Goal: Contribute content: Add original content to the website for others to see

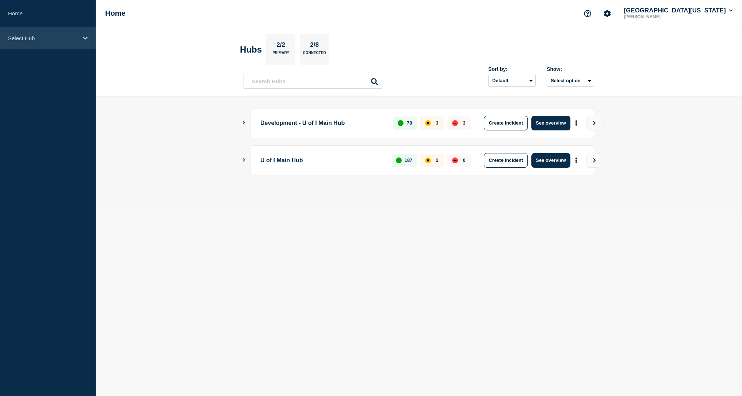
click at [69, 44] on div "Select Hub" at bounding box center [48, 38] width 96 height 22
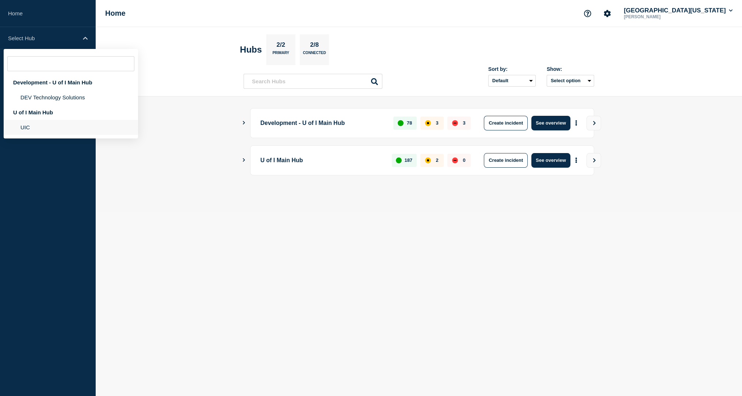
click at [28, 135] on li "UIC" at bounding box center [71, 127] width 134 height 15
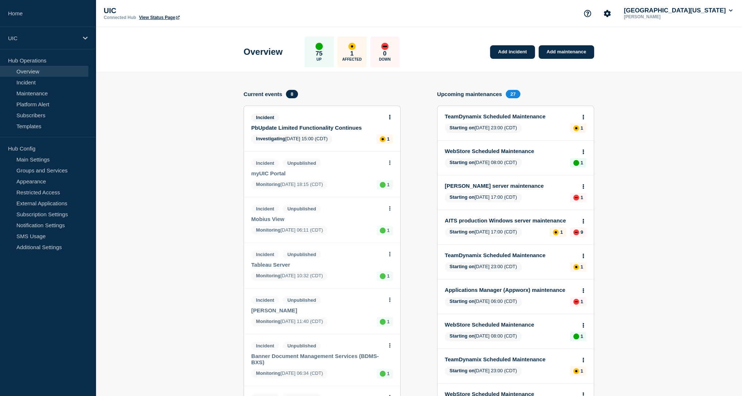
click at [41, 66] on link "Overview" at bounding box center [44, 71] width 88 height 11
click at [39, 44] on div "UIC" at bounding box center [48, 38] width 96 height 22
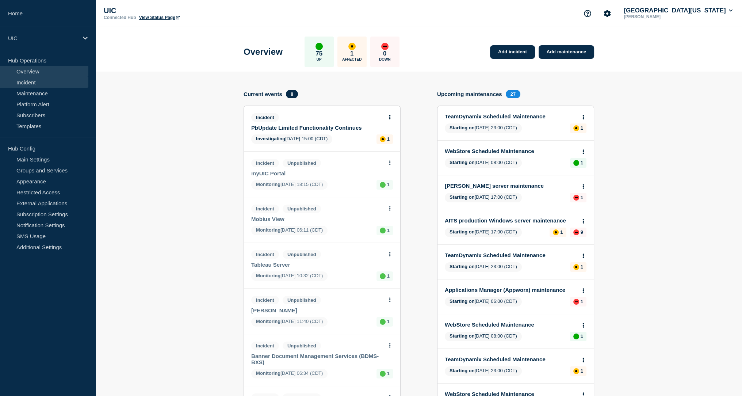
click at [33, 84] on link "Incident" at bounding box center [44, 82] width 88 height 11
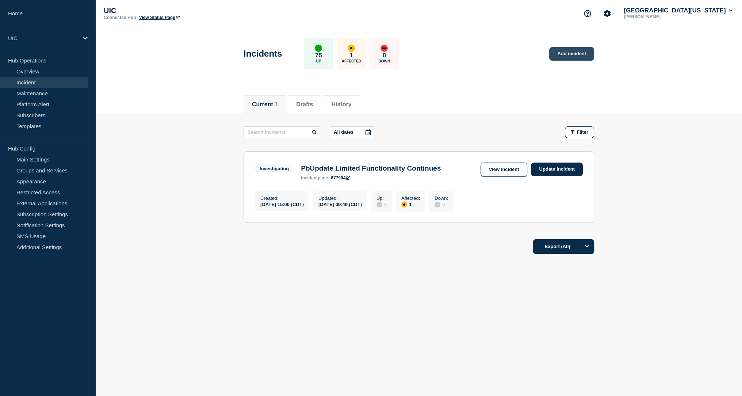
click at [557, 60] on link "Add incident" at bounding box center [572, 54] width 45 height 14
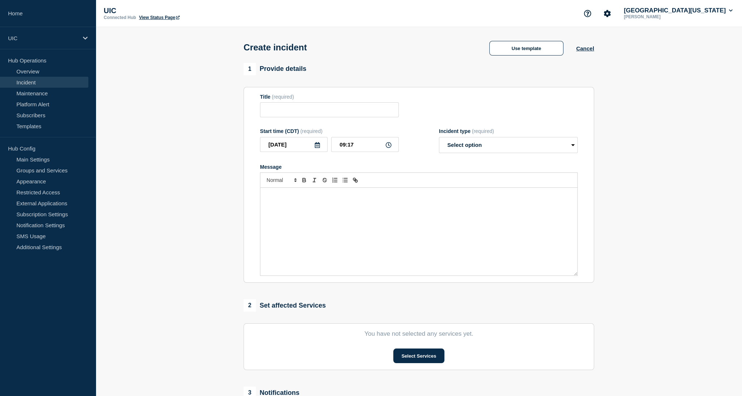
click at [335, 220] on div "Message" at bounding box center [419, 232] width 317 height 88
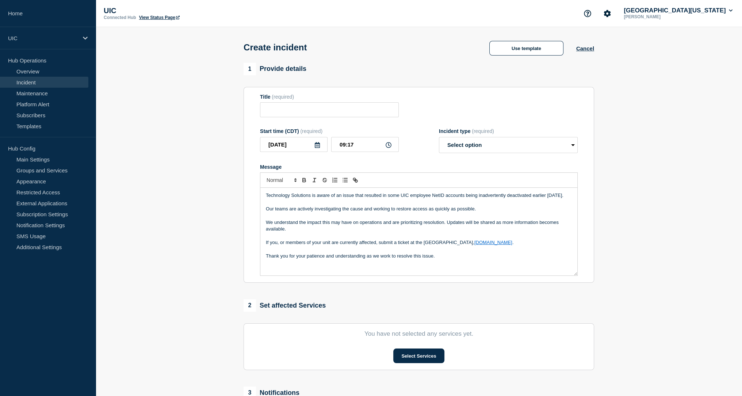
click at [376, 100] on div "Title (required)" at bounding box center [329, 97] width 139 height 6
click at [377, 109] on input "Title" at bounding box center [329, 109] width 139 height 15
click at [521, 46] on button "Use template" at bounding box center [527, 48] width 74 height 15
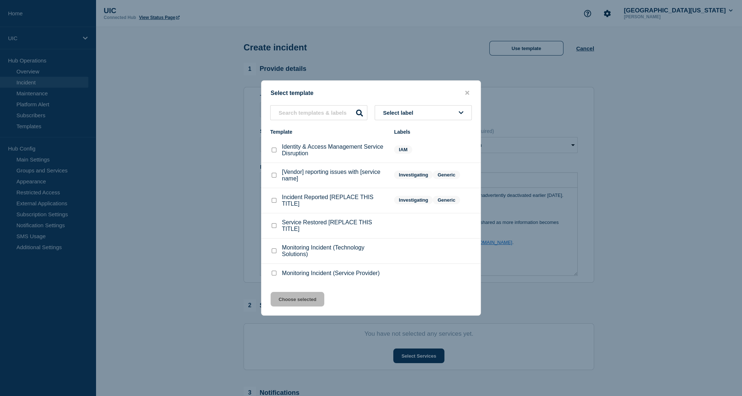
click at [274, 149] on input "Identity & Access Management Service Disruption checkbox" at bounding box center [274, 150] width 5 height 5
checkbox input "true"
click at [299, 303] on button "Choose selected" at bounding box center [298, 299] width 54 height 15
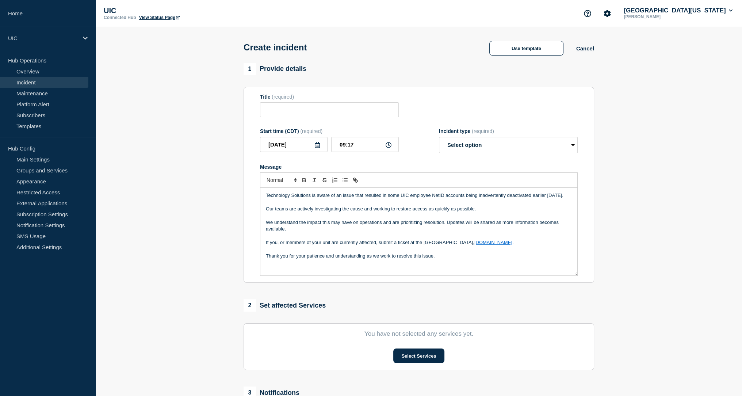
type input "Identity & Access Management Service Disruption"
select select "investigating"
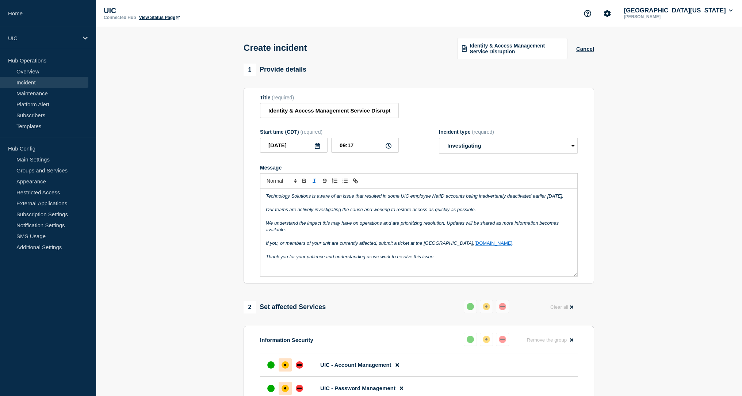
click at [356, 269] on div "Technology Solutions is aware of an issue that resulted in some UIC employee Ne…" at bounding box center [419, 233] width 317 height 88
click at [381, 213] on p "Our teams are actively investigating the cause and working to restore access as…" at bounding box center [419, 209] width 306 height 7
click at [267, 213] on p "Our teams are actively investigating the cause and working to restore access as…" at bounding box center [419, 209] width 306 height 7
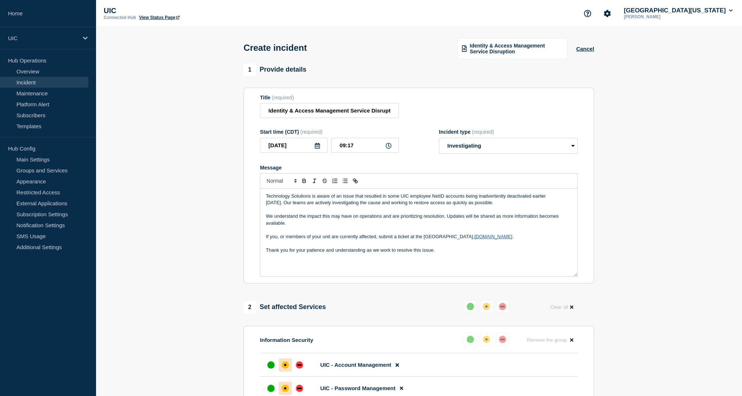
click at [280, 240] on p "If you, or members of your unit are currently affected, submit a ticket at the …" at bounding box center [419, 236] width 306 height 7
click at [274, 240] on p "If you, or members of your unit are currently affected, submit a ticket at the …" at bounding box center [419, 236] width 306 height 7
click at [457, 240] on p "If you or members of your unit are currently affected, submit a ticket at the […" at bounding box center [419, 236] width 306 height 7
click at [468, 273] on div "Technology Solutions is aware of an issue that resulted in some UIC employee Ne…" at bounding box center [419, 233] width 317 height 88
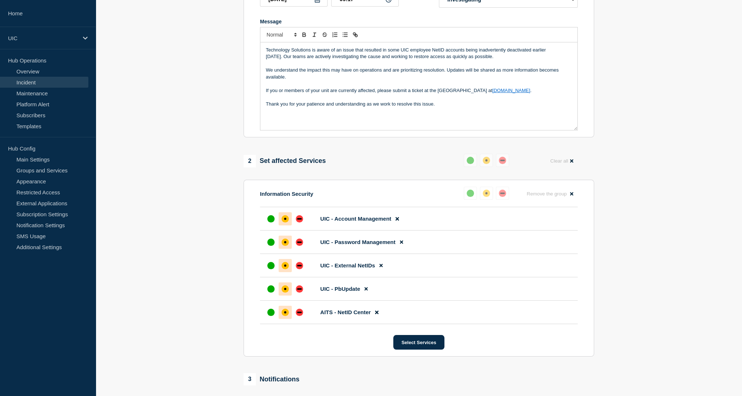
scroll to position [153, 0]
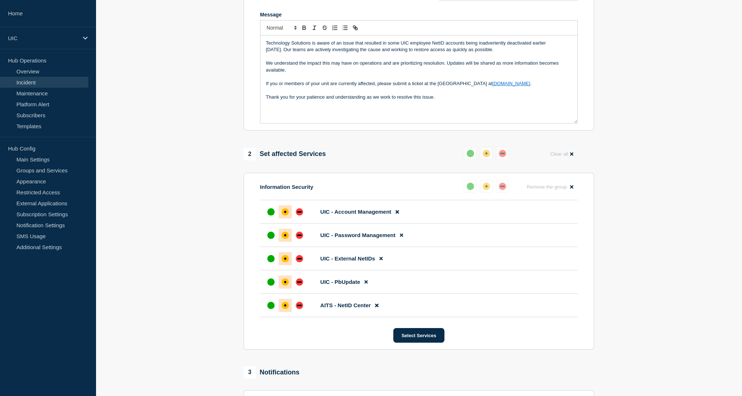
click at [410, 317] on li "AITS - NetID Center" at bounding box center [419, 305] width 318 height 23
click at [509, 223] on li "UIC - Account Management" at bounding box center [419, 211] width 318 height 23
click at [380, 261] on icon at bounding box center [381, 258] width 3 height 5
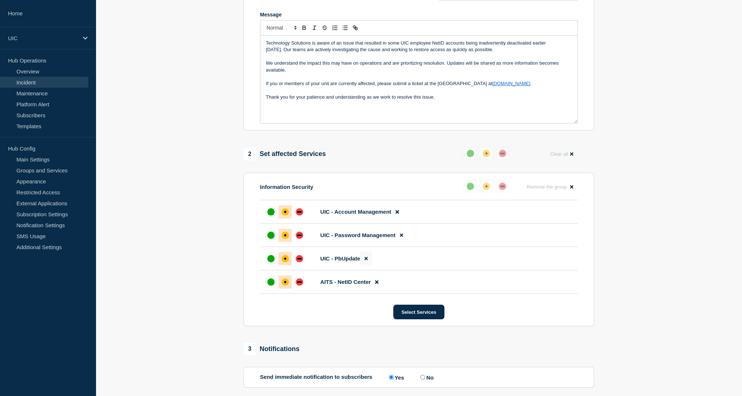
click at [365, 261] on icon at bounding box center [366, 258] width 3 height 5
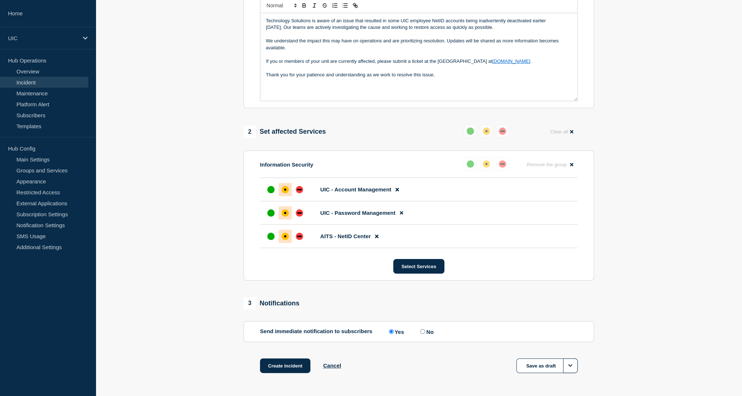
scroll to position [176, 0]
click at [378, 238] on icon at bounding box center [376, 235] width 3 height 5
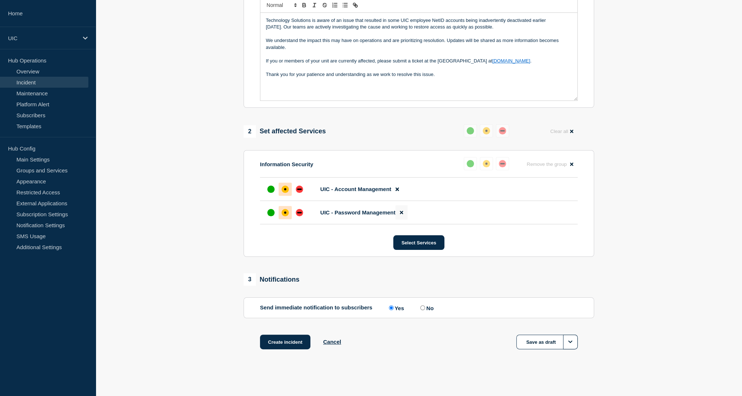
click at [398, 220] on button at bounding box center [402, 212] width 12 height 14
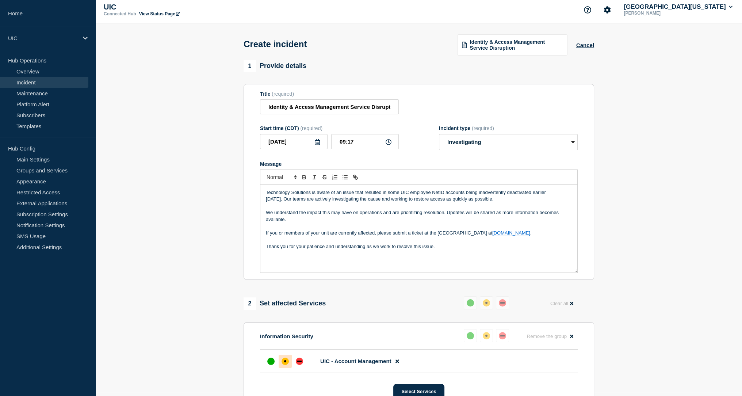
scroll to position [0, 0]
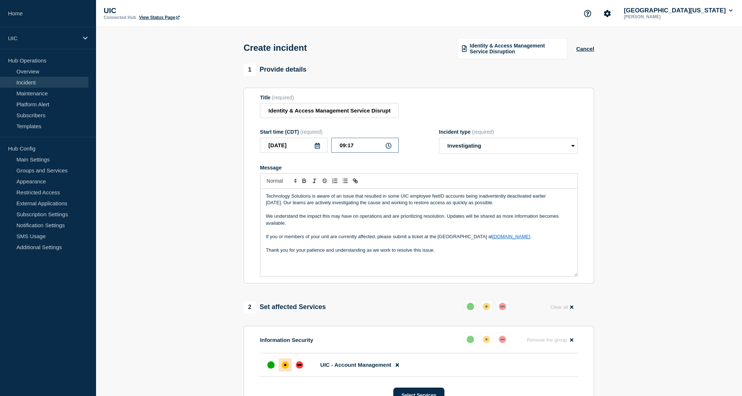
click at [345, 153] on input "09:17" at bounding box center [365, 145] width 68 height 15
click at [343, 153] on input "09:17" at bounding box center [365, 145] width 68 height 15
type input "08:17"
click at [465, 160] on form "Title (required) Identity & Access Management Service Disruption Start time (CD…" at bounding box center [419, 186] width 318 height 182
click at [464, 154] on select "Select option Investigating Identified Monitoring" at bounding box center [508, 146] width 139 height 16
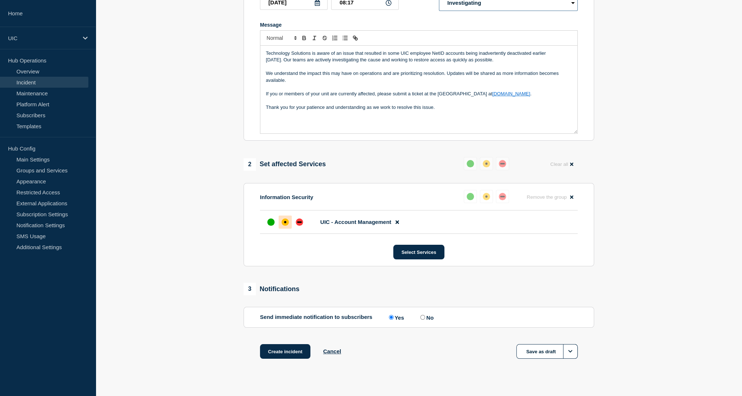
scroll to position [164, 0]
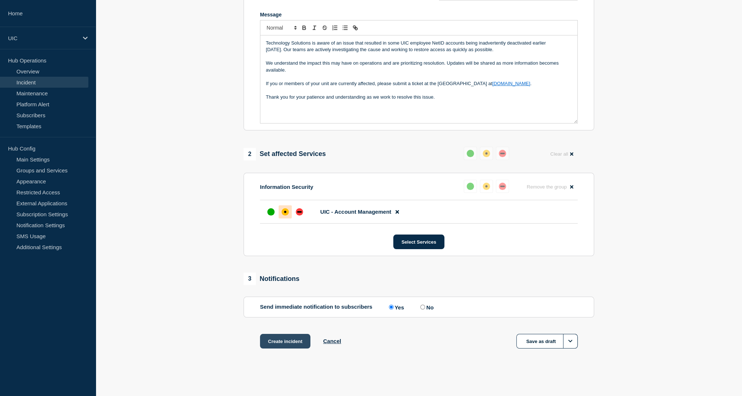
click at [300, 342] on button "Create incident" at bounding box center [285, 341] width 50 height 15
